Goal: Navigation & Orientation: Find specific page/section

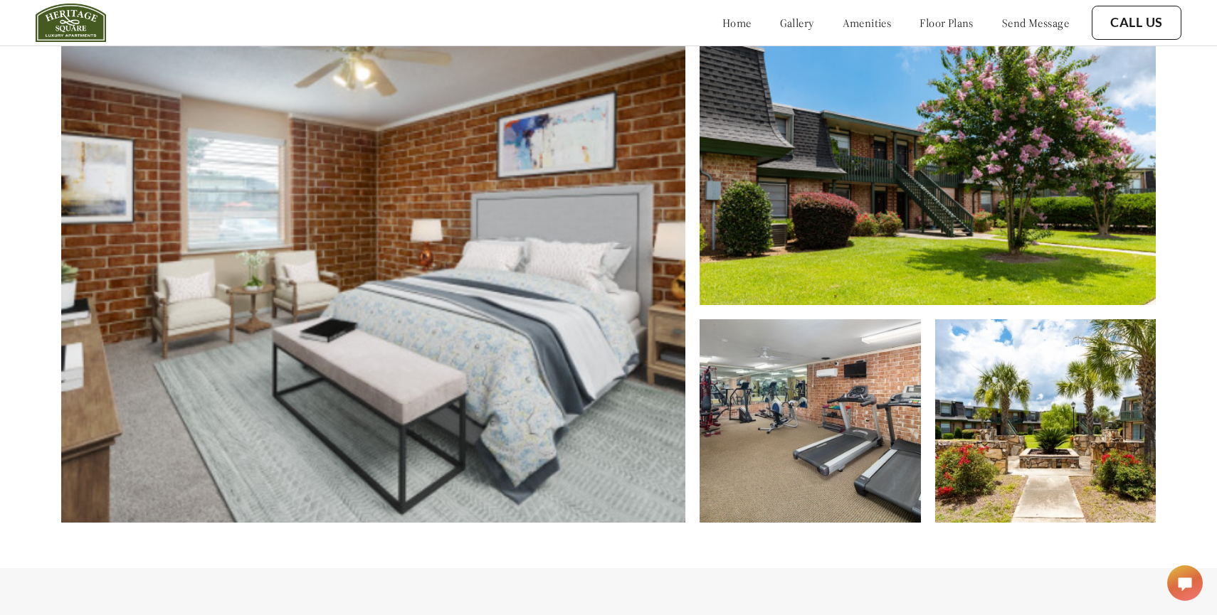
scroll to position [679, 0]
click at [780, 17] on link "gallery" at bounding box center [797, 23] width 34 height 14
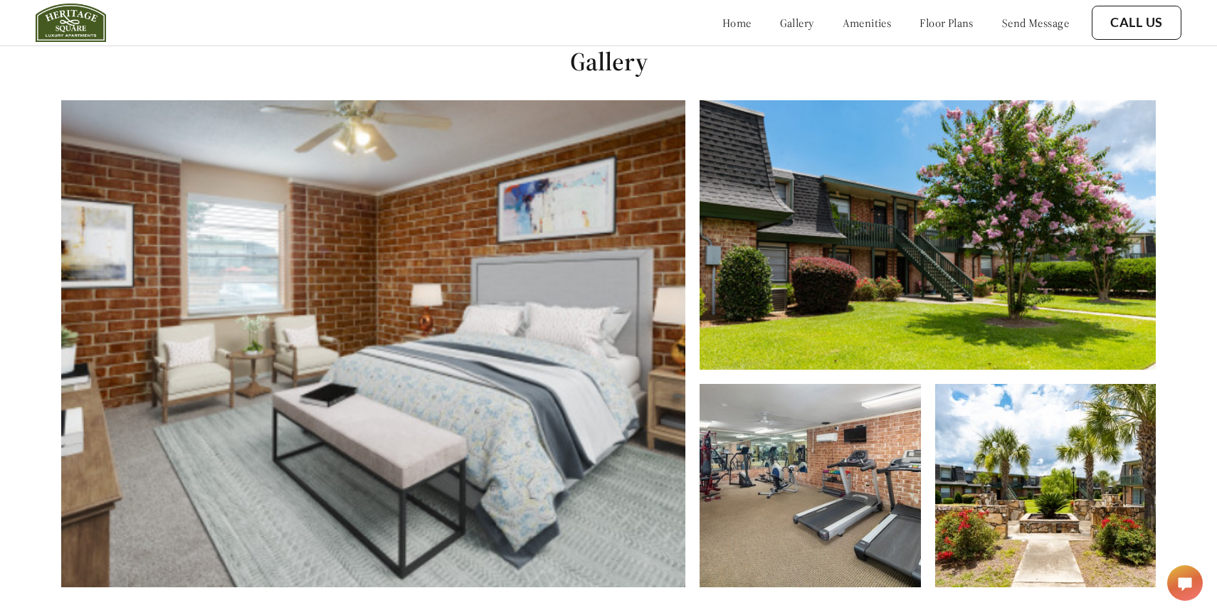
scroll to position [615, 0]
click at [923, 25] on link "floor plans" at bounding box center [946, 23] width 54 height 14
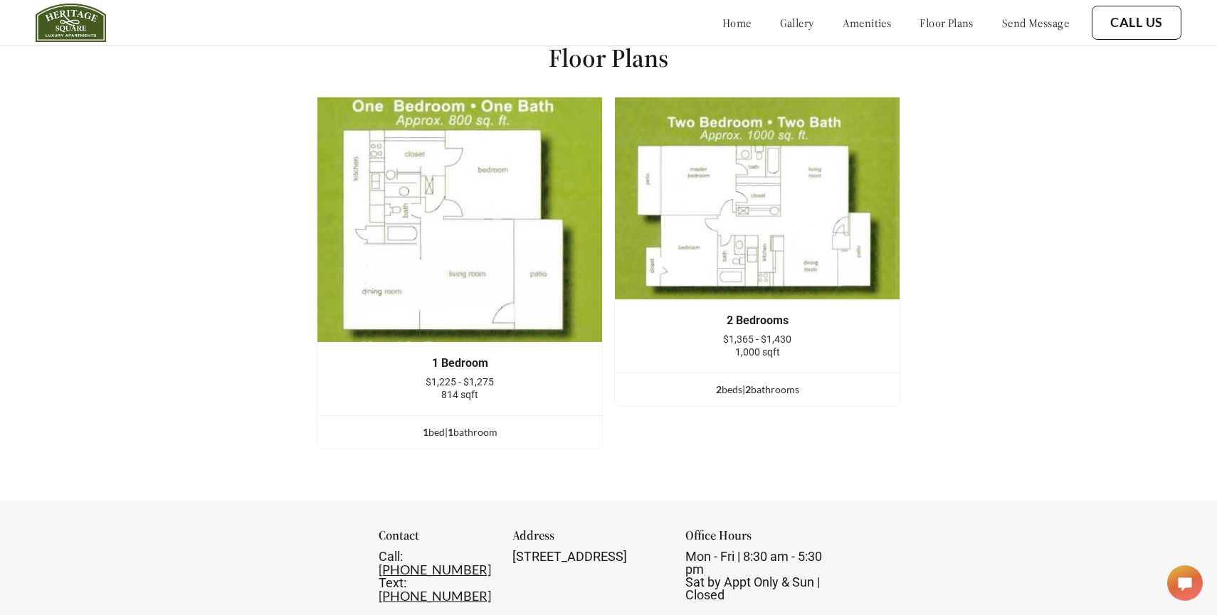
scroll to position [1914, 0]
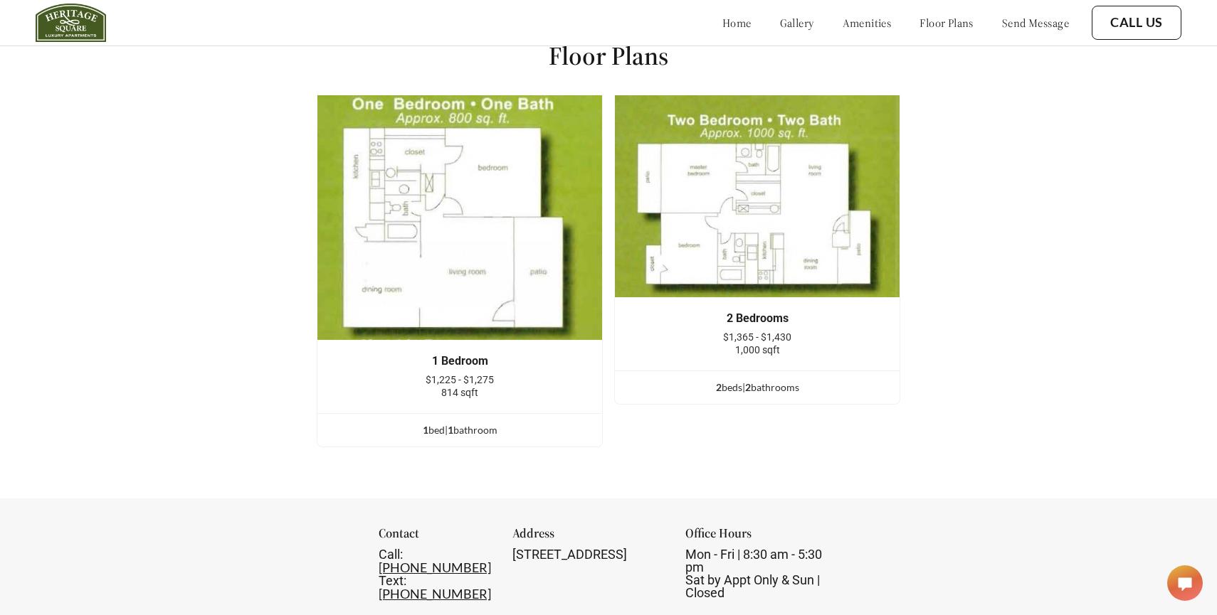
click at [842, 28] on link "amenities" at bounding box center [866, 23] width 49 height 14
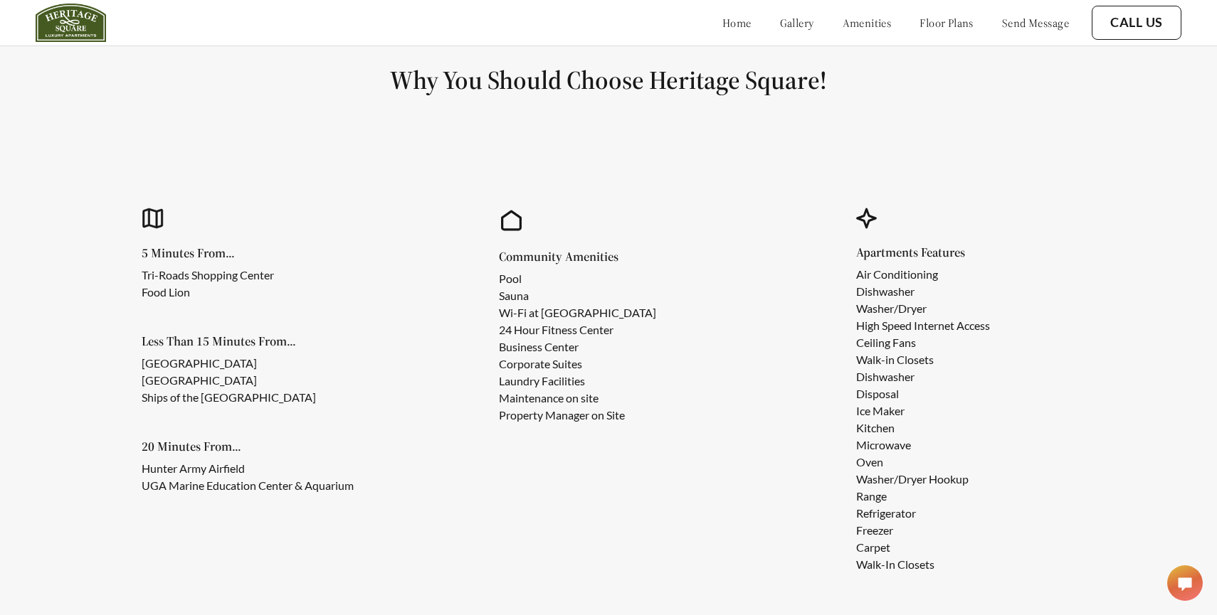
scroll to position [1249, 0]
click at [722, 25] on link "home" at bounding box center [736, 23] width 29 height 14
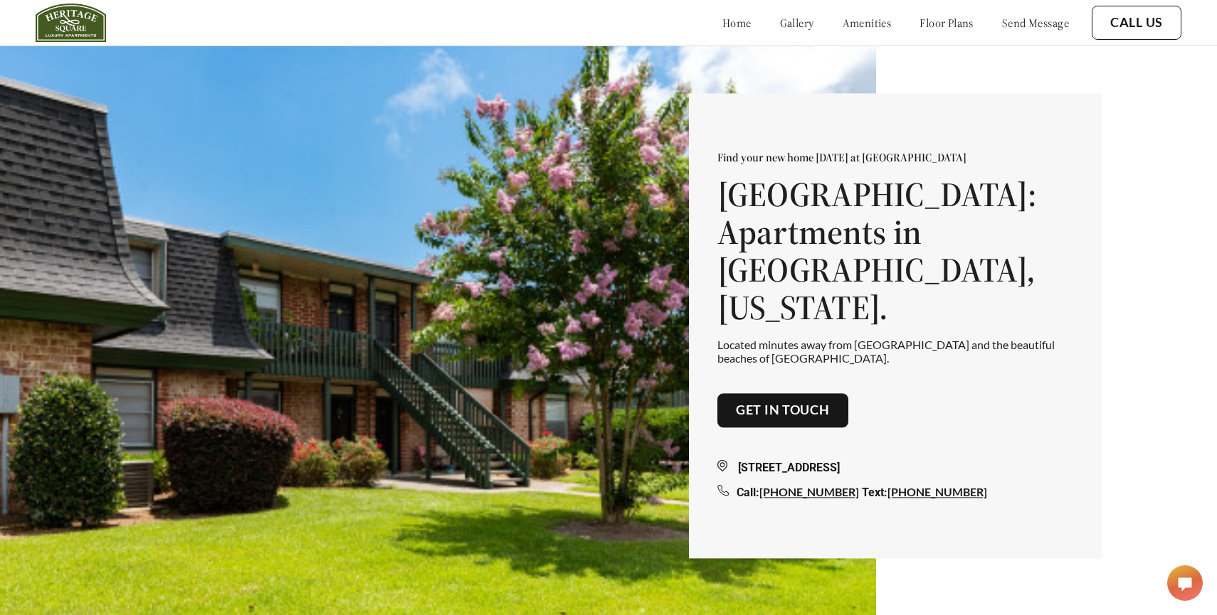
click at [722, 20] on link "home" at bounding box center [736, 23] width 29 height 14
click at [780, 20] on link "gallery" at bounding box center [797, 23] width 34 height 14
click at [787, 403] on link "Get in touch" at bounding box center [783, 411] width 94 height 16
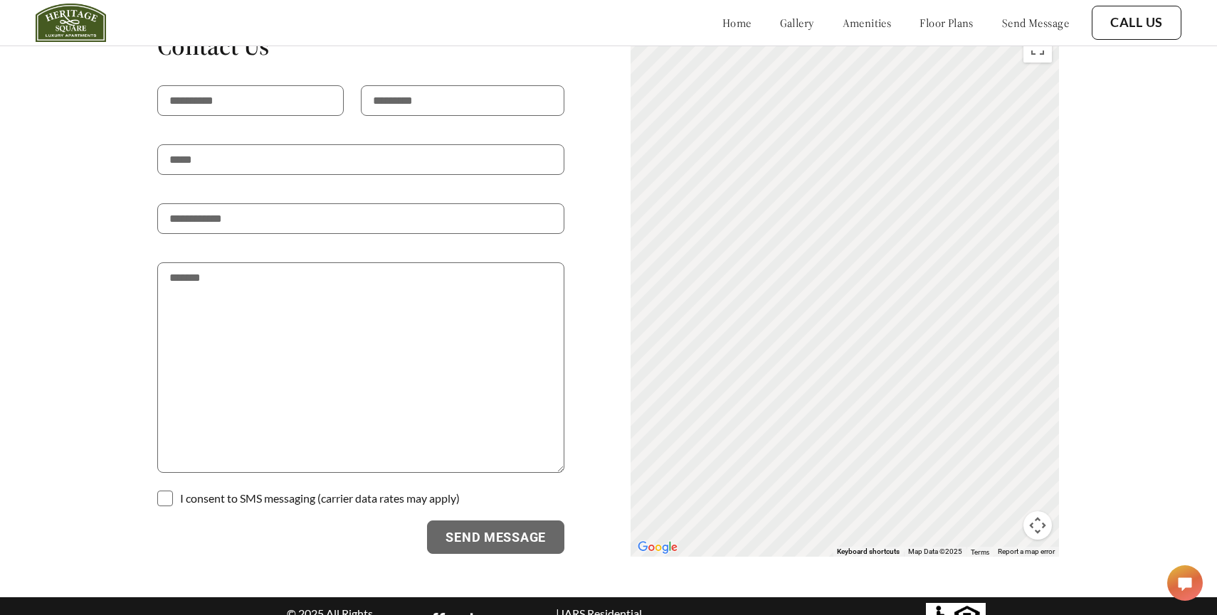
scroll to position [2558, 0]
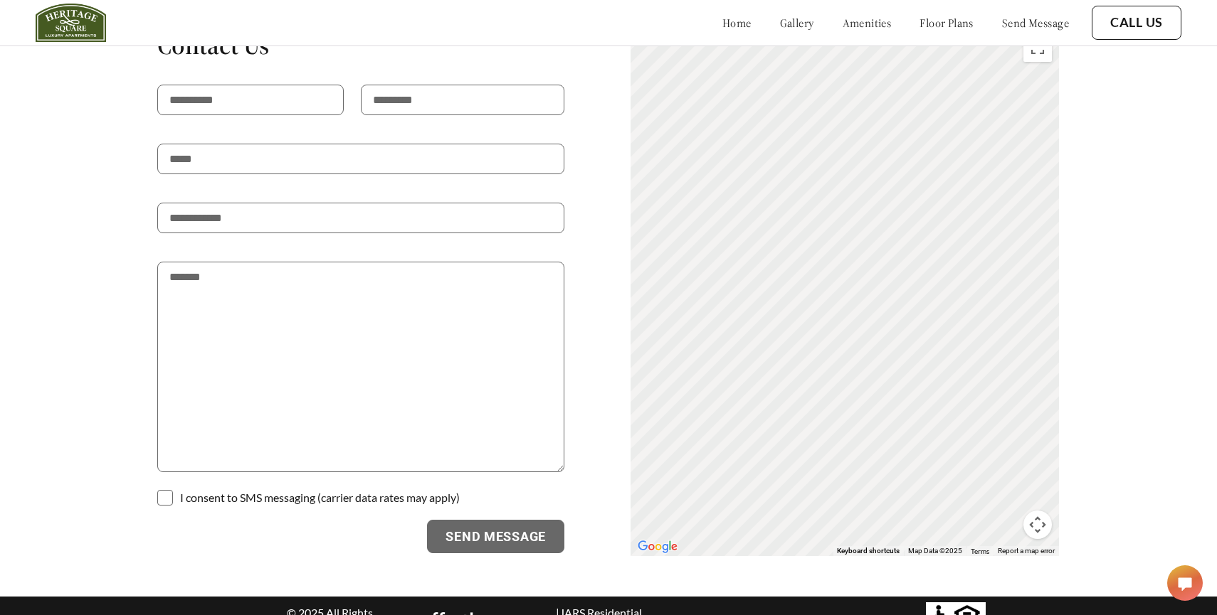
click at [936, 12] on div "home gallery amenities floor plans send message" at bounding box center [881, 23] width 375 height 38
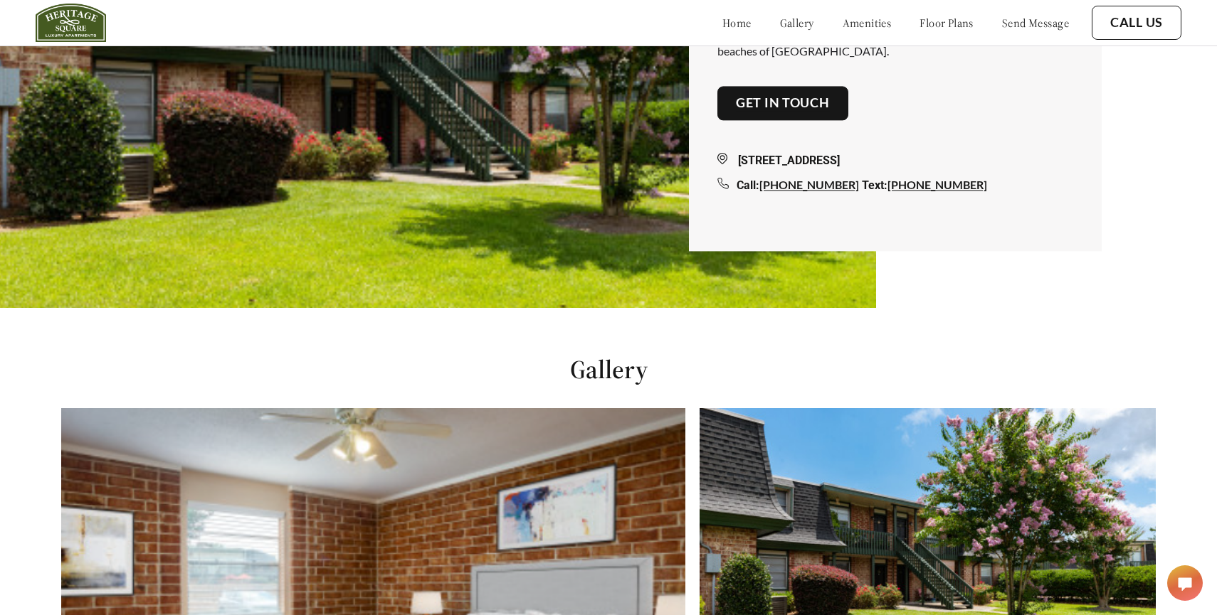
scroll to position [0, 0]
